Goal: Task Accomplishment & Management: Manage account settings

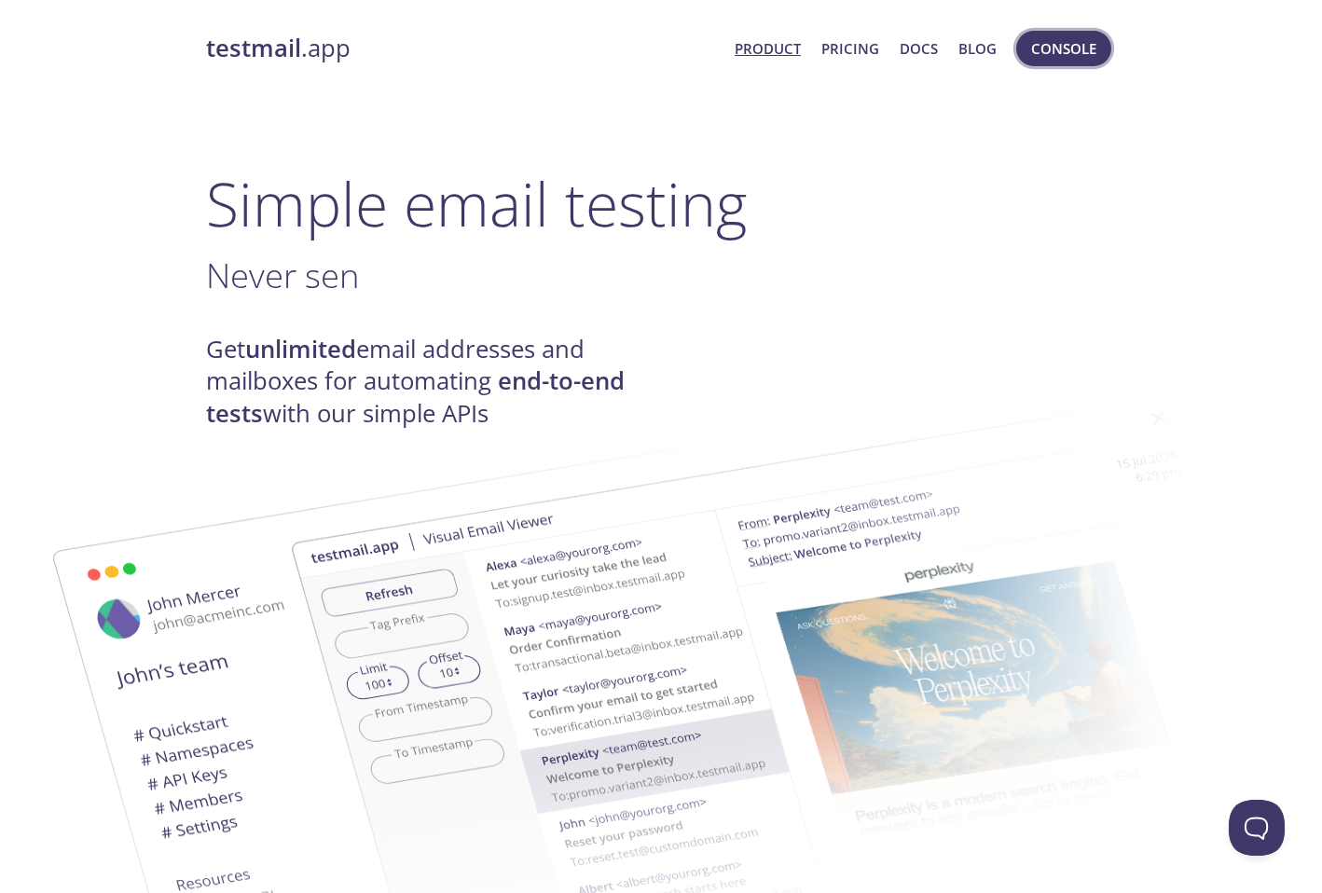
click at [1051, 47] on span "Console" at bounding box center [1063, 48] width 65 height 24
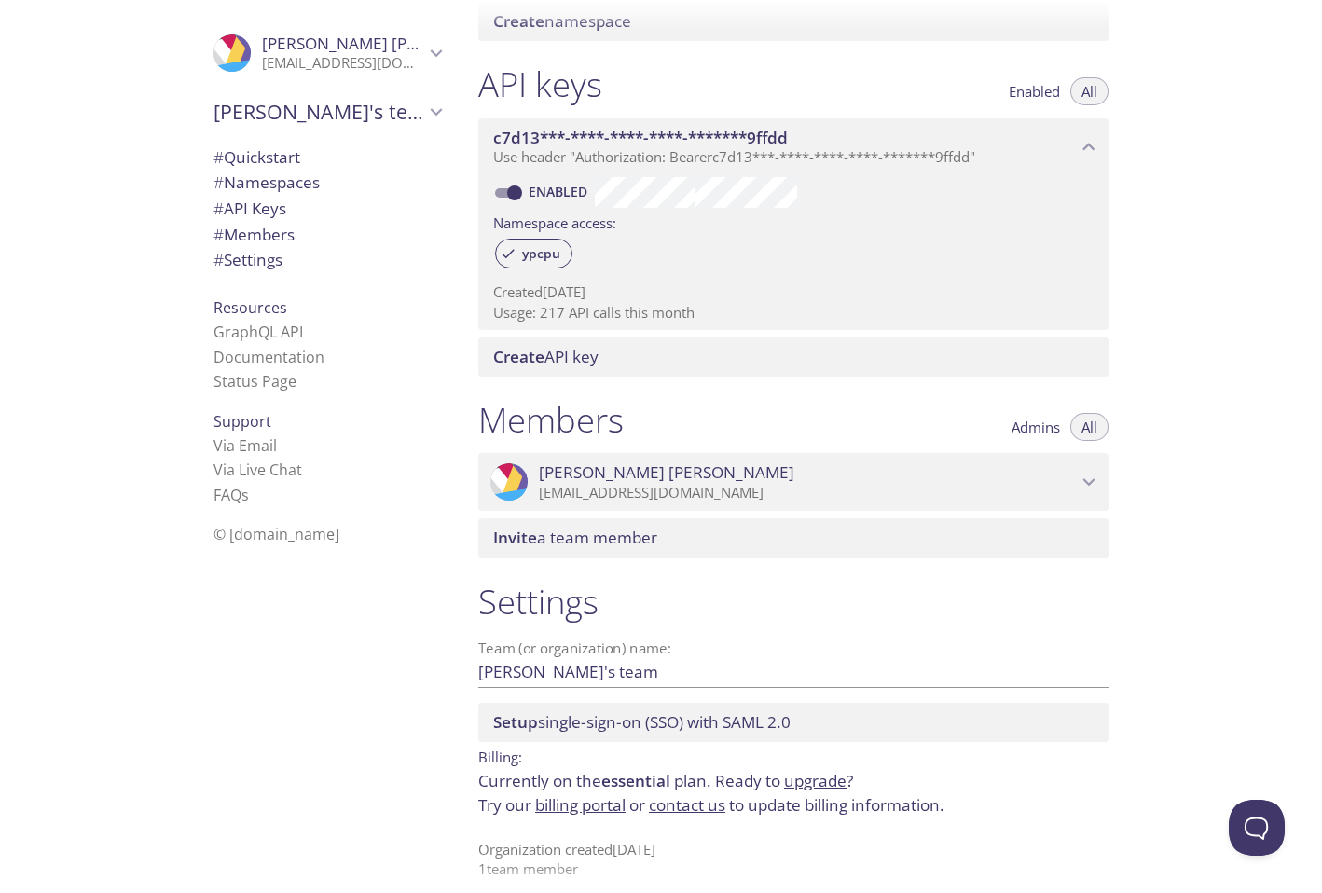
scroll to position [457, 0]
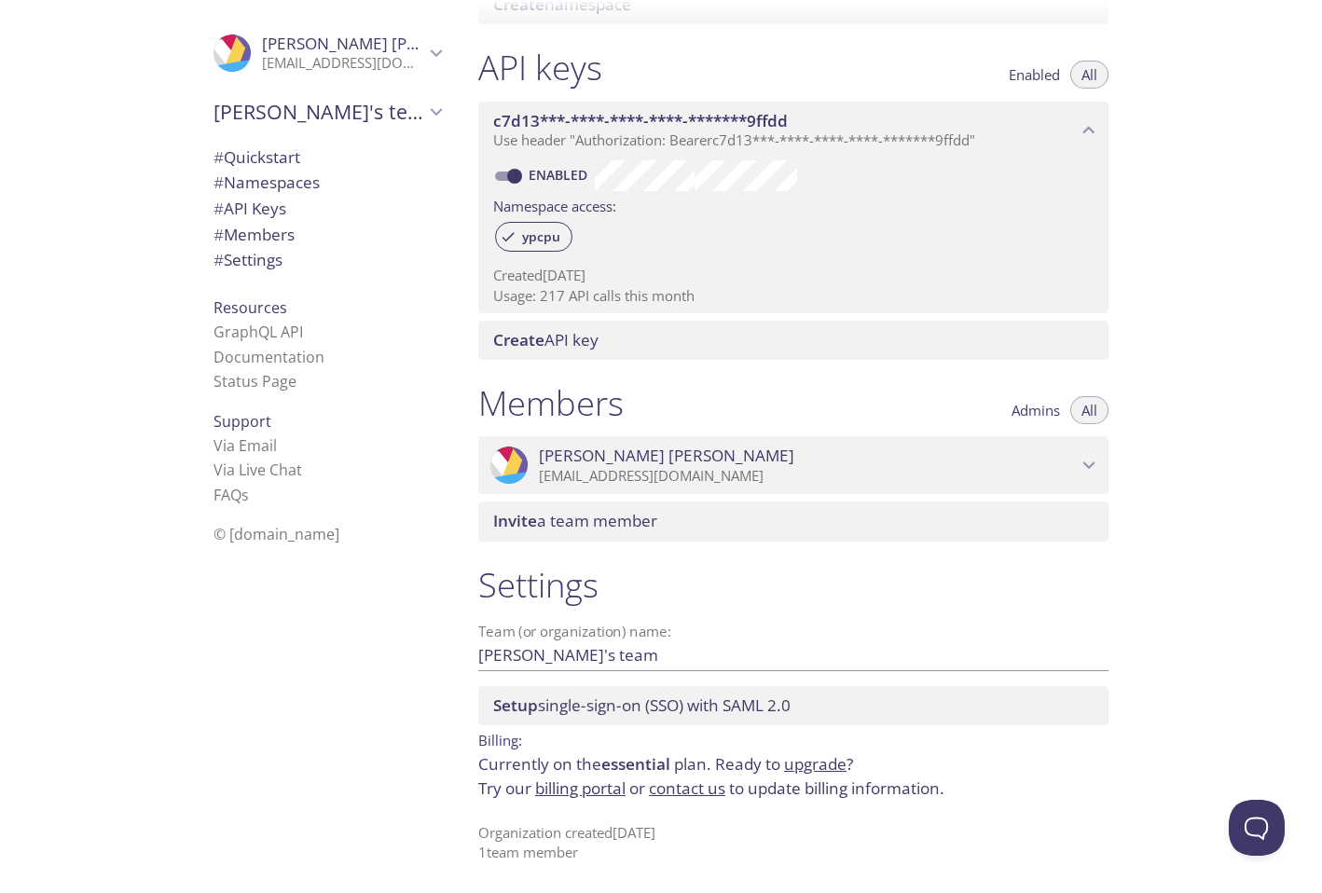
click at [576, 790] on link "billing portal" at bounding box center [580, 788] width 90 height 21
